Goal: Information Seeking & Learning: Learn about a topic

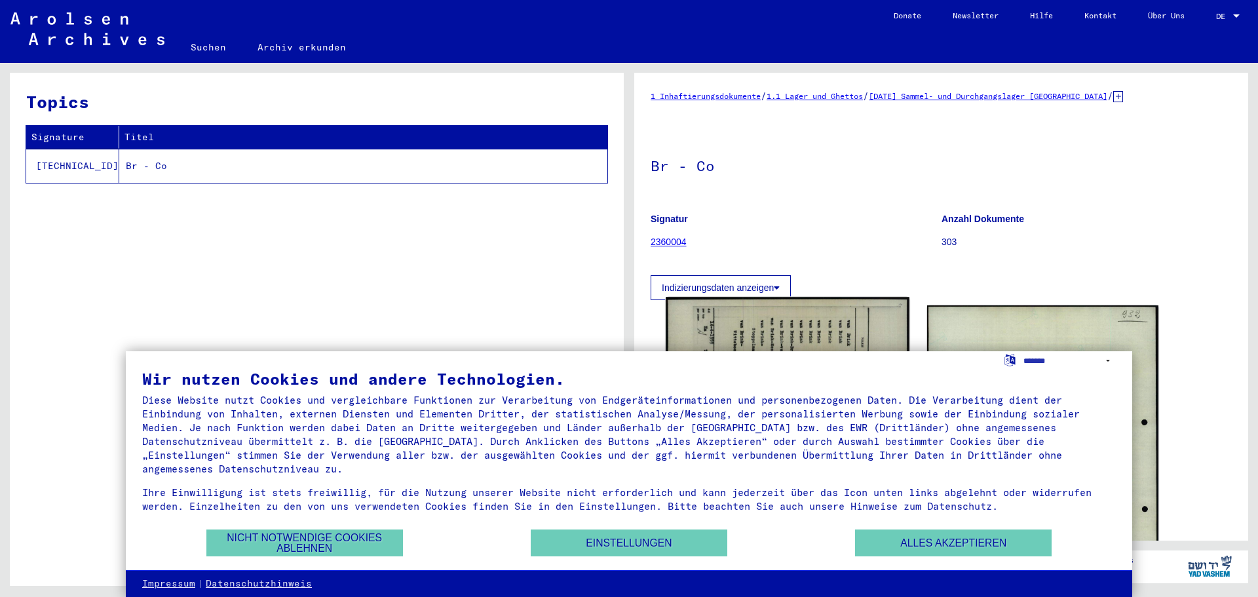
scroll to position [262, 0]
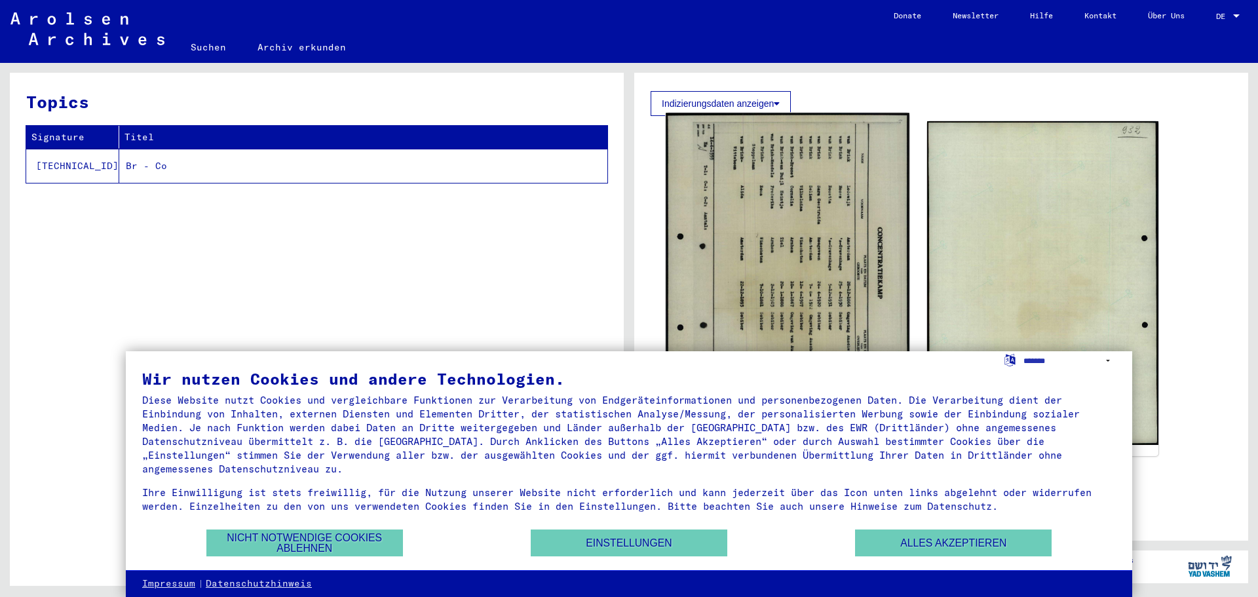
click at [783, 232] on img at bounding box center [786, 283] width 243 height 340
click at [779, 243] on img at bounding box center [786, 283] width 243 height 340
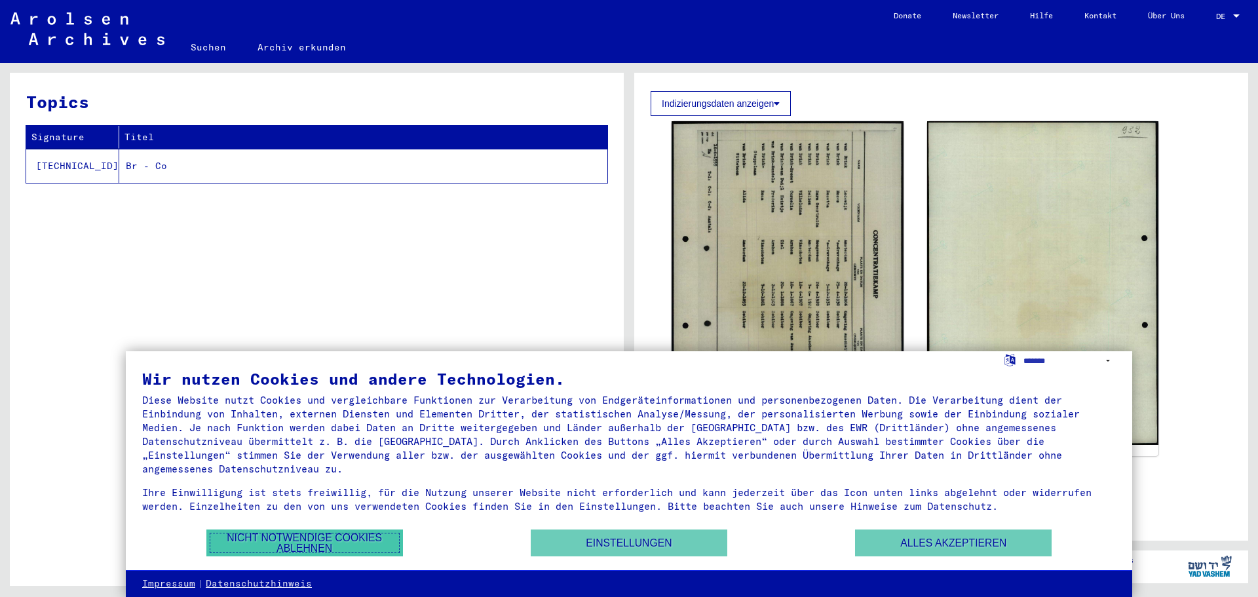
click at [351, 547] on button "Nicht notwendige Cookies ablehnen" at bounding box center [304, 542] width 196 height 27
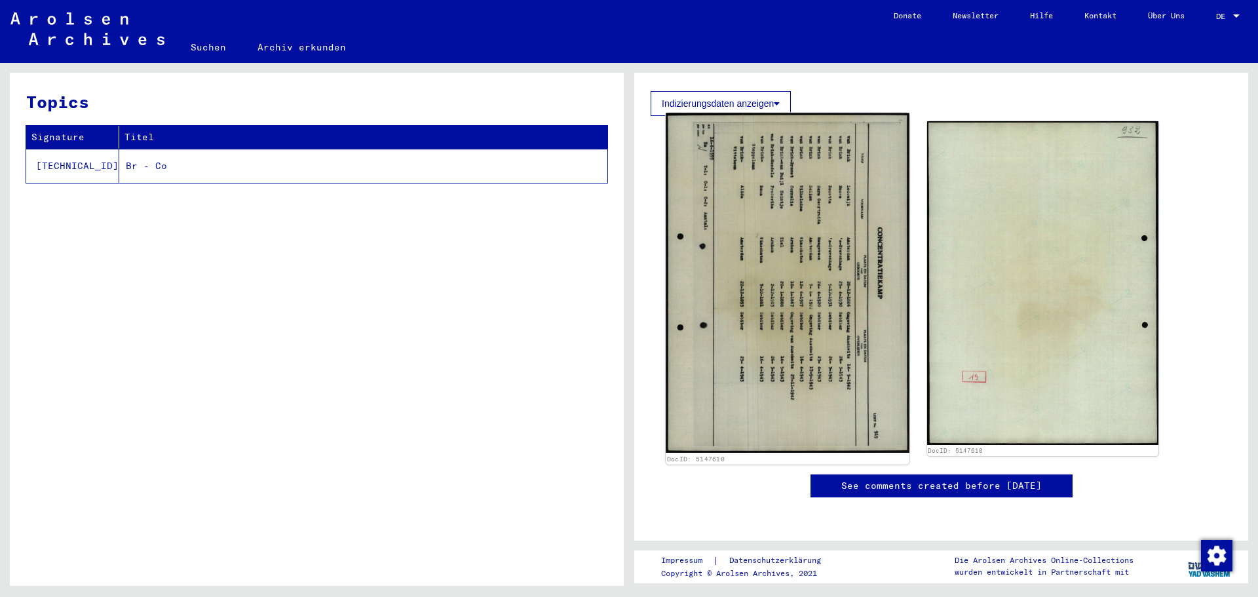
click at [743, 226] on img at bounding box center [786, 283] width 243 height 340
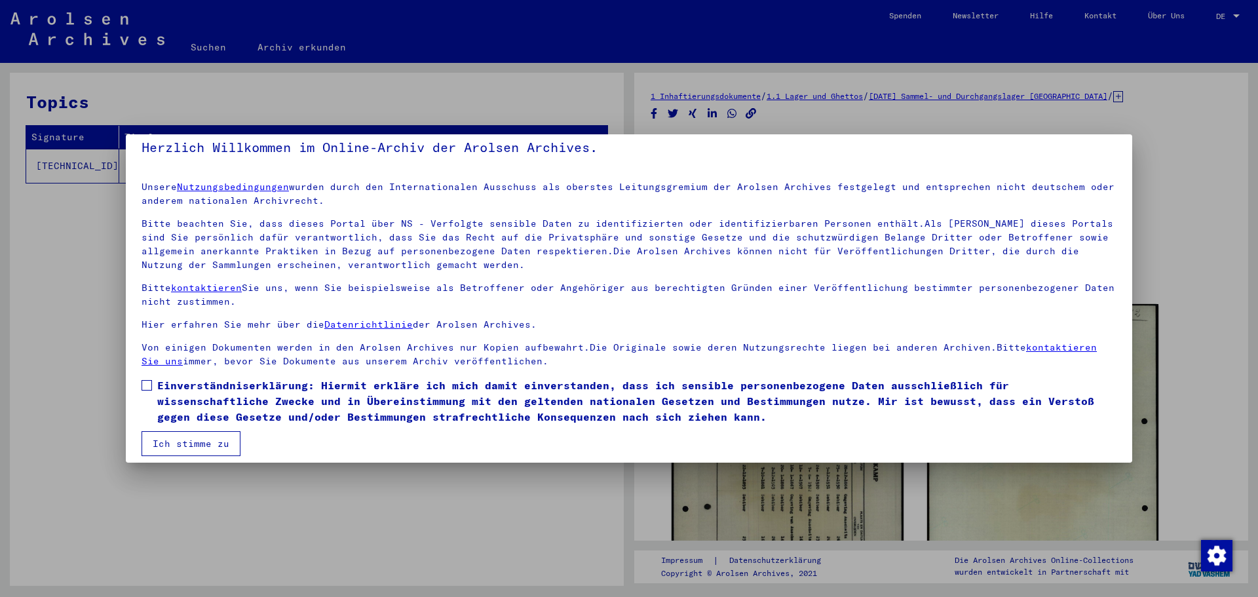
scroll to position [22, 0]
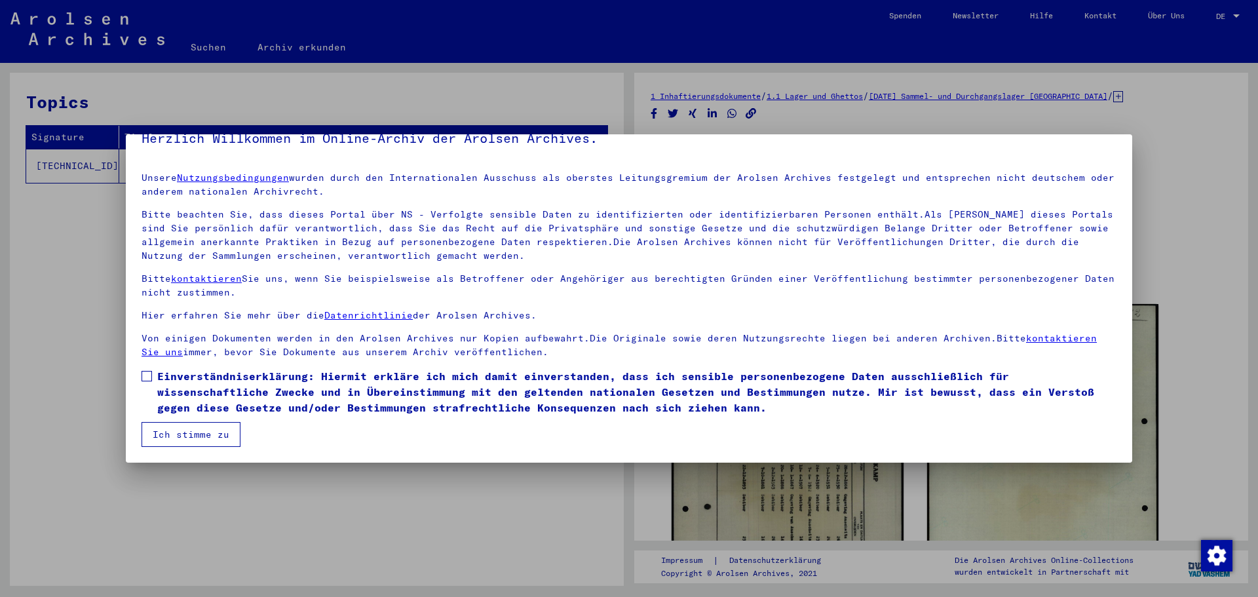
click at [83, 396] on div at bounding box center [629, 298] width 1258 height 597
click at [217, 510] on div at bounding box center [629, 298] width 1258 height 597
click at [150, 377] on span at bounding box center [146, 376] width 10 height 10
click at [185, 435] on button "Ich stimme zu" at bounding box center [190, 434] width 99 height 25
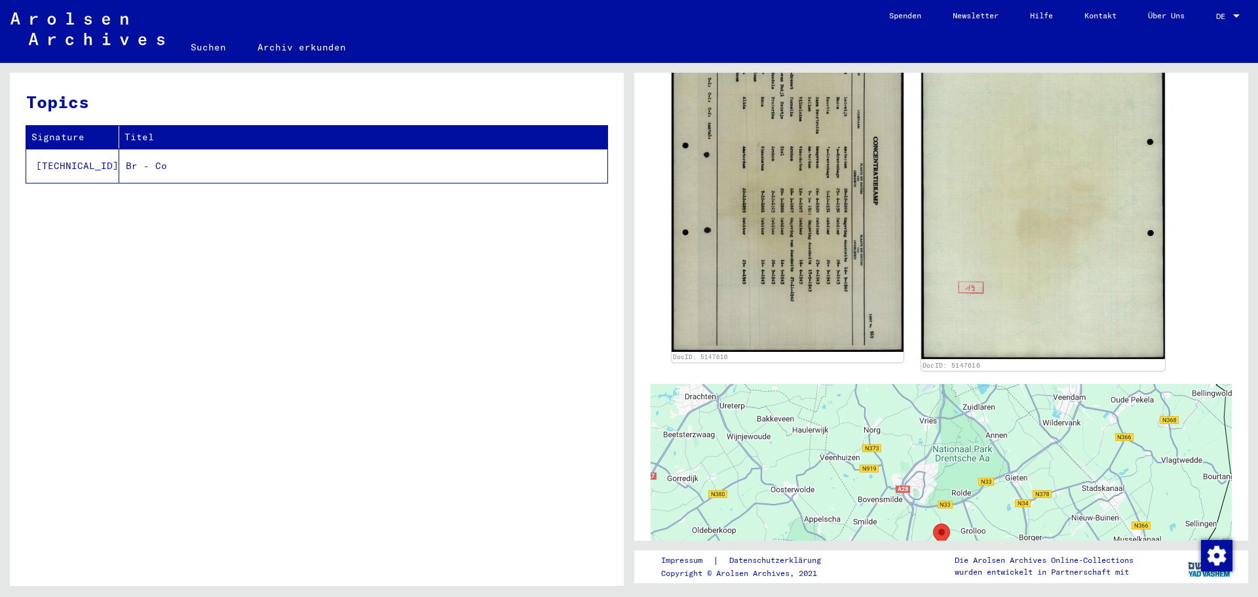
scroll to position [327, 0]
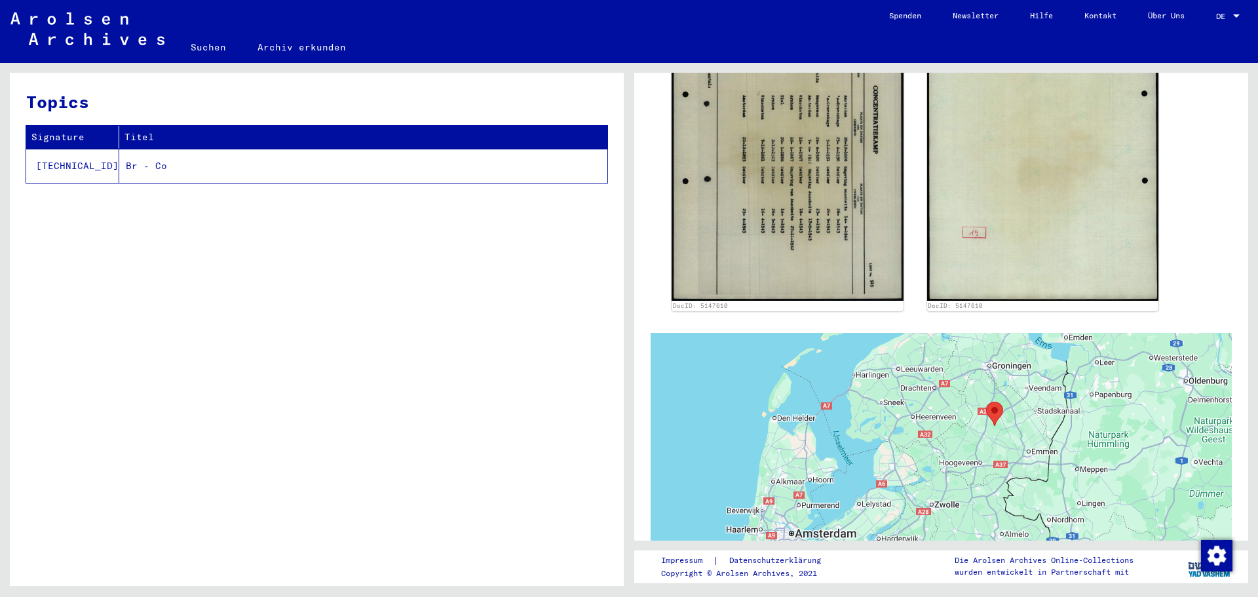
drag, startPoint x: 591, startPoint y: 327, endPoint x: 616, endPoint y: 464, distance: 138.5
click at [616, 464] on div "Topics Signature Titel [TECHNICAL_ID] Br - Co" at bounding box center [317, 334] width 614 height 523
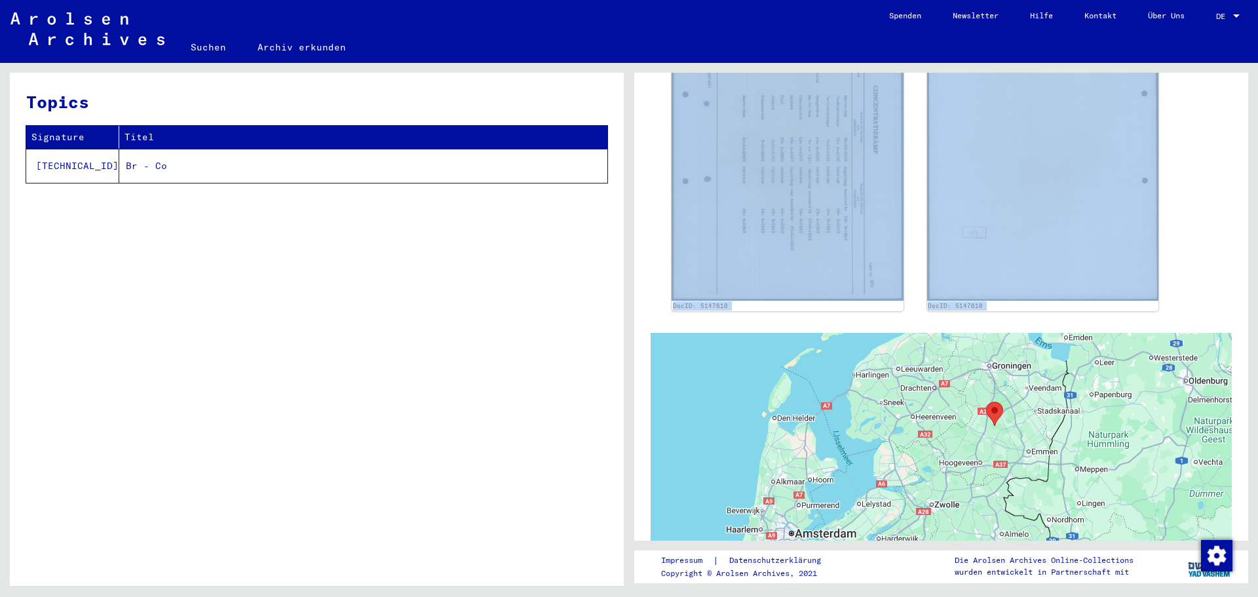
drag, startPoint x: 665, startPoint y: 257, endPoint x: 678, endPoint y: 424, distance: 167.5
click at [678, 424] on div "1 Inhaftierungsdokumente / 1.1 Lager und Ghettos / [DATE] Sammel- und Durchgang…" at bounding box center [940, 243] width 581 height 962
